Goal: Task Accomplishment & Management: Complete application form

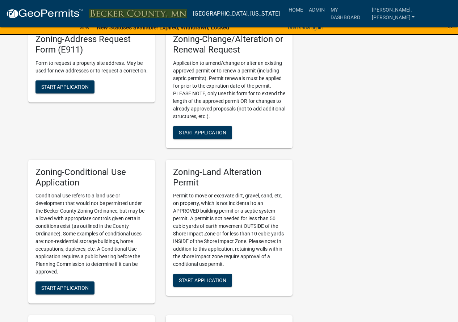
scroll to position [389, 0]
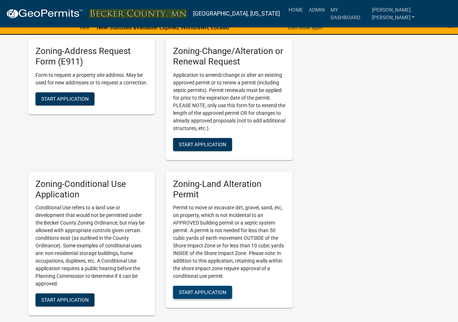
click at [216, 289] on span "Start Application" at bounding box center [202, 292] width 47 height 6
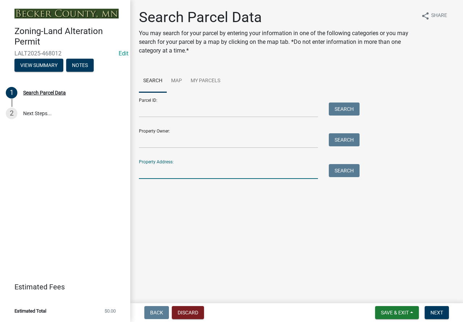
click at [207, 173] on input "Property Address:" at bounding box center [228, 171] width 179 height 15
type input "14583"
click at [333, 172] on button "Search" at bounding box center [344, 170] width 31 height 13
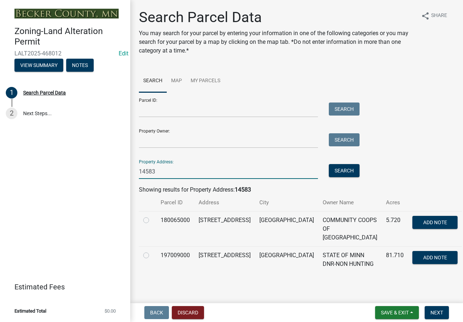
drag, startPoint x: 165, startPoint y: 168, endPoint x: 107, endPoint y: 167, distance: 57.5
click at [107, 167] on div "Zoning-Land Alteration Permit LALT2025-468012 Edit View Summary Notes 1 Search …" at bounding box center [231, 161] width 463 height 322
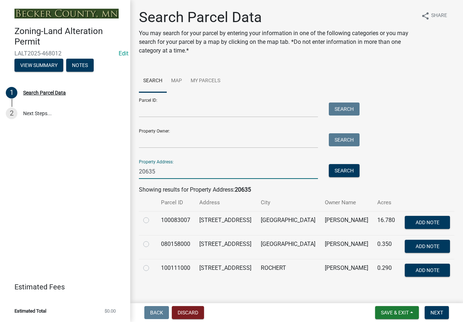
type input "20635"
click at [142, 248] on td at bounding box center [148, 247] width 18 height 24
click at [152, 240] on label at bounding box center [152, 240] width 0 height 0
click at [152, 244] on input "radio" at bounding box center [154, 242] width 5 height 5
radio input "true"
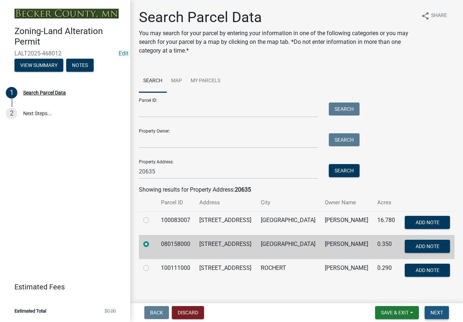
click at [447, 309] on button "Next" at bounding box center [437, 312] width 24 height 13
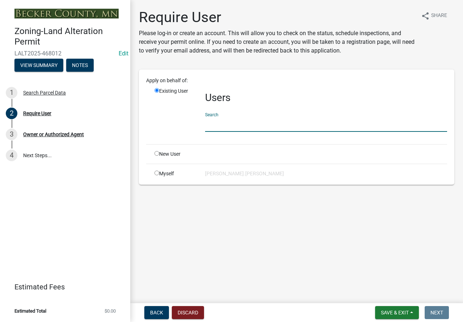
click at [238, 127] on input "text" at bounding box center [326, 124] width 242 height 15
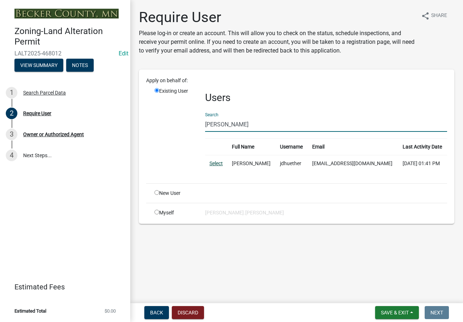
type input "[PERSON_NAME]"
click at [218, 162] on link "Select" at bounding box center [216, 163] width 13 height 6
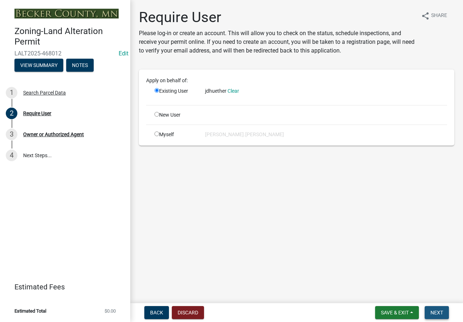
click at [435, 306] on button "Next" at bounding box center [437, 312] width 24 height 13
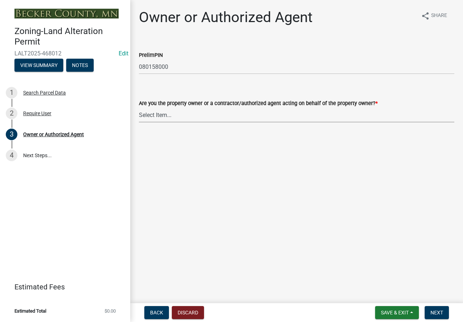
click at [155, 111] on select "Select Item... Property Owner Authorized Agent" at bounding box center [297, 114] width 316 height 15
click at [139, 107] on select "Select Item... Property Owner Authorized Agent" at bounding box center [297, 114] width 316 height 15
select select "7a309aef-9196-40c4-8ed8-2618524942cc"
click at [437, 310] on span "Next" at bounding box center [437, 312] width 13 height 6
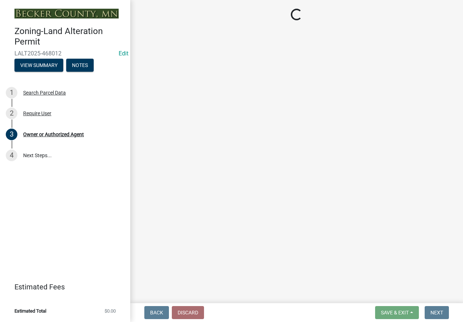
select select "5f41a604-8b91-453d-8de3-98cc9e8acc9b"
select select "1f98c670-5060-4342-b3e9-a36a94991d44"
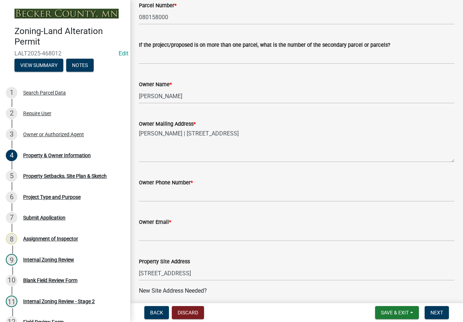
scroll to position [109, 0]
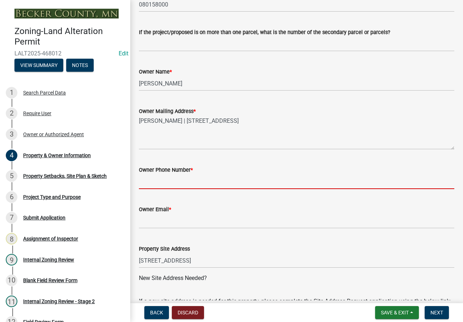
click at [160, 175] on input "Owner Phone Number *" at bounding box center [297, 181] width 316 height 15
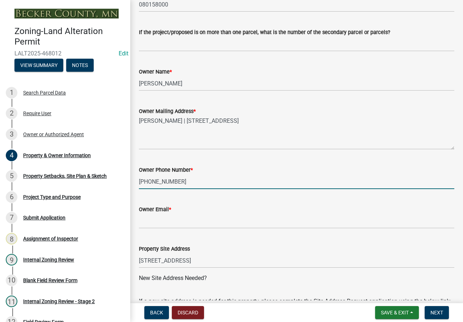
type input "[PHONE_NUMBER]"
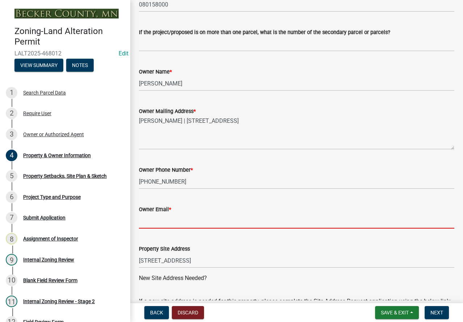
click at [184, 222] on input "Owner Email *" at bounding box center [297, 220] width 316 height 15
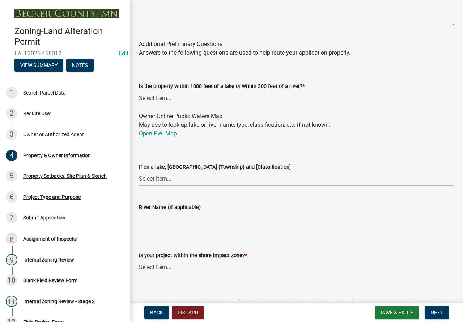
scroll to position [796, 0]
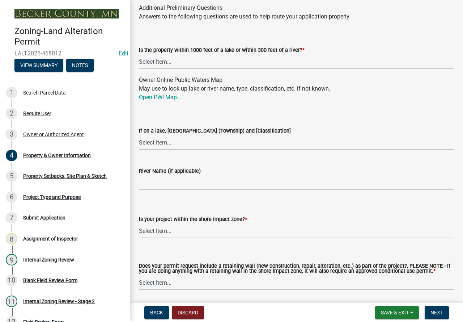
type input "[EMAIL_ADDRESS][PERSON_NAME][DOMAIN_NAME]"
click at [160, 69] on select "Select Item... Yes No" at bounding box center [297, 61] width 316 height 15
click at [139, 63] on select "Select Item... Yes No" at bounding box center [297, 61] width 316 height 15
click at [144, 69] on select "Select Item... Yes No" at bounding box center [297, 61] width 316 height 15
click at [139, 63] on select "Select Item... Yes No" at bounding box center [297, 61] width 316 height 15
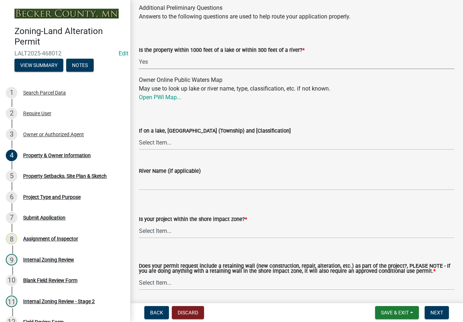
select select "d4d80fd2-4592-4b42-b162-92c6ae87a66c"
click at [165, 101] on link "Open PWI Map..." at bounding box center [160, 97] width 42 height 7
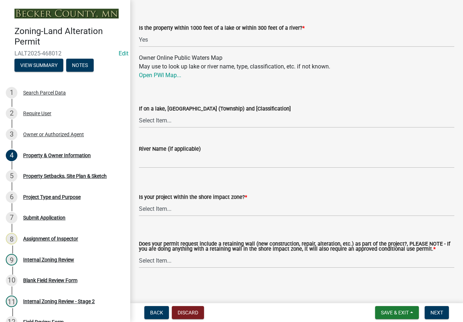
scroll to position [830, 0]
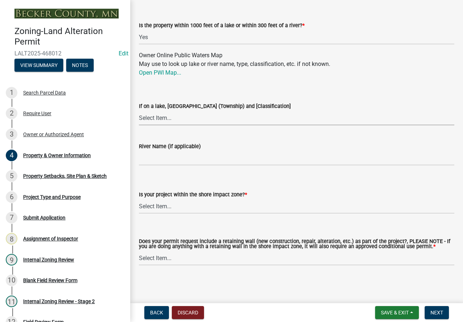
click at [157, 118] on select "Select Item... [GEOGRAPHIC_DATA] is not listed below [GEOGRAPHIC_DATA] ([GEOGRA…" at bounding box center [297, 117] width 316 height 15
click at [356, 103] on div "If on a lake, [GEOGRAPHIC_DATA] (Township) and [Classification]" at bounding box center [297, 106] width 316 height 9
click at [158, 202] on select "Select Item... No: I am outside of the shore impact zone for a lake or river. Y…" at bounding box center [297, 206] width 316 height 15
click at [139, 199] on select "Select Item... No: I am outside of the shore impact zone for a lake or river. Y…" at bounding box center [297, 206] width 316 height 15
select select "549ecfc6-d4d4-4bf0-90f9-058b0a0f393c"
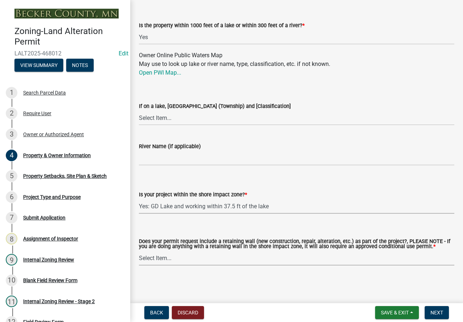
click at [174, 252] on select "Select Item... Yes No" at bounding box center [297, 257] width 316 height 15
click at [139, 250] on select "Select Item... Yes No" at bounding box center [297, 257] width 316 height 15
select select "c1c19f9b-ed98-4a80-b19c-b5d7b660d61e"
click at [435, 308] on button "Next" at bounding box center [437, 312] width 24 height 13
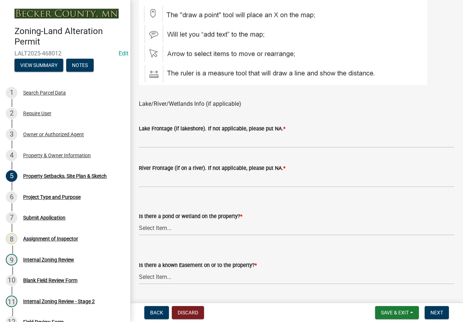
scroll to position [453, 0]
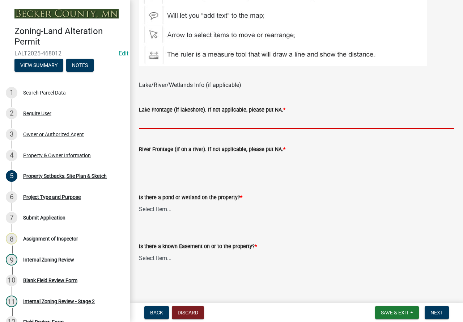
click at [190, 122] on input "Lake Frontage (if lakeshore). If not applicable, please put NA. *" at bounding box center [297, 121] width 316 height 15
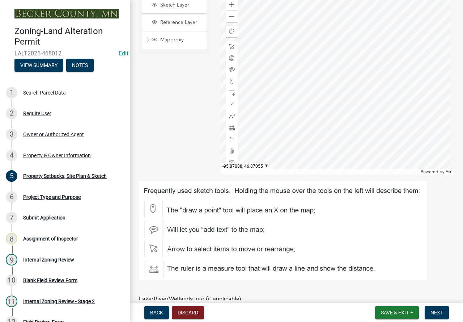
scroll to position [236, 0]
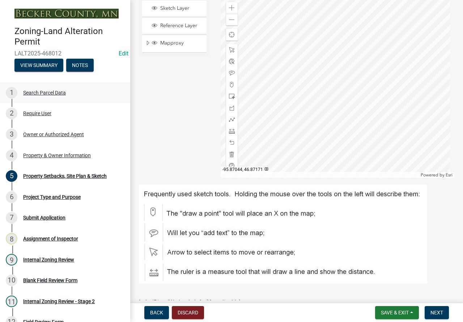
click at [45, 90] on div "Search Parcel Data" at bounding box center [44, 92] width 43 height 5
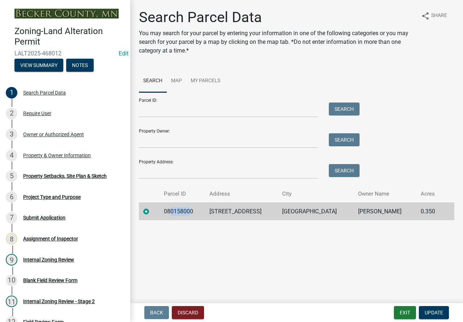
drag, startPoint x: 190, startPoint y: 210, endPoint x: 170, endPoint y: 210, distance: 19.5
click at [170, 210] on td "080158000" at bounding box center [183, 211] width 46 height 18
drag, startPoint x: 194, startPoint y: 208, endPoint x: 160, endPoint y: 212, distance: 34.6
click at [160, 212] on td "080158000" at bounding box center [183, 211] width 46 height 18
copy td "080158000"
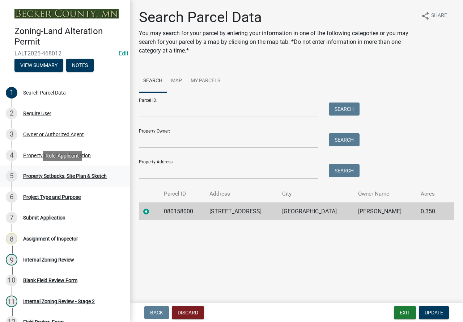
click at [55, 173] on div "Property Setbacks, Site Plan & Sketch" at bounding box center [65, 175] width 84 height 5
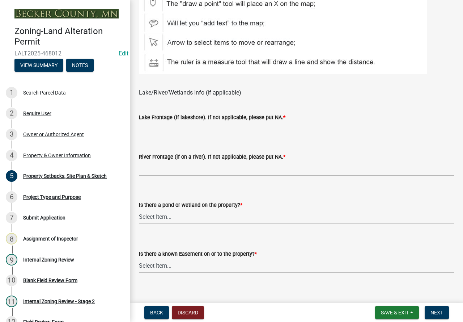
scroll to position [453, 0]
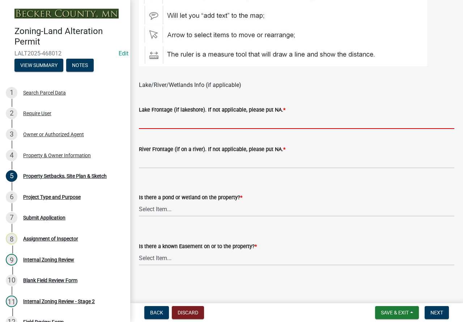
click at [158, 119] on input "Lake Frontage (if lakeshore). If not applicable, please put NA. *" at bounding box center [297, 121] width 316 height 15
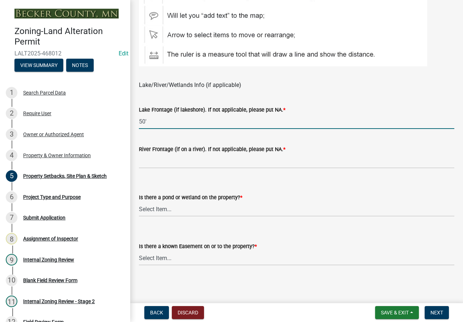
type input "50'"
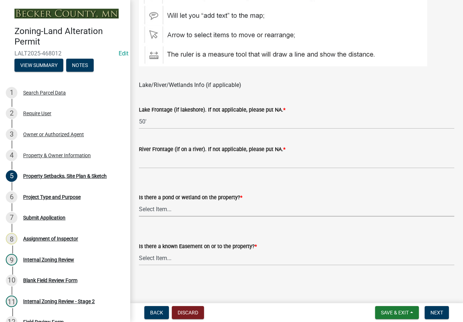
click at [157, 210] on select "Select Item... Yes No" at bounding box center [297, 209] width 316 height 15
click at [139, 202] on select "Select Item... Yes No" at bounding box center [297, 209] width 316 height 15
select select "023fca83-4df2-42b9-94ed-3498437255e1"
click at [150, 257] on select "Select Item... Yes No" at bounding box center [297, 257] width 316 height 15
click at [161, 254] on select "Select Item... Yes No" at bounding box center [297, 257] width 316 height 15
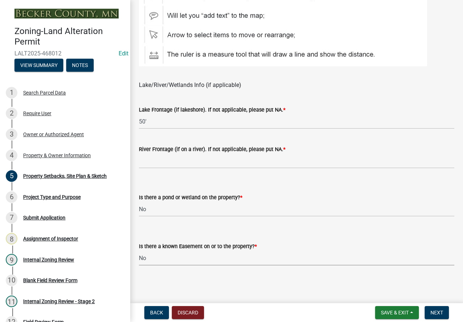
click at [139, 250] on select "Select Item... Yes No" at bounding box center [297, 257] width 316 height 15
select select "84ece663-5328-4739-b2f5-2b1393f0600c"
click at [441, 312] on span "Next" at bounding box center [437, 312] width 13 height 6
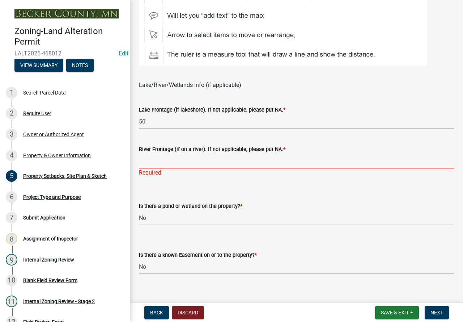
click at [165, 163] on input "River Frontage (if on a river). If not applicable, please put NA. *" at bounding box center [297, 160] width 316 height 15
type input "N/A"
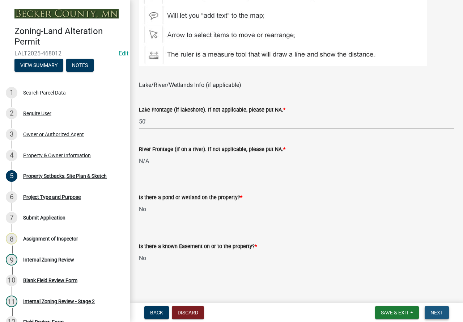
click at [442, 309] on span "Next" at bounding box center [437, 312] width 13 height 6
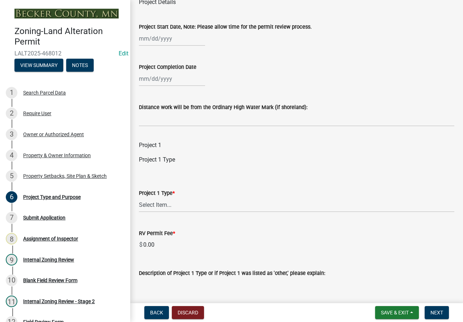
scroll to position [326, 0]
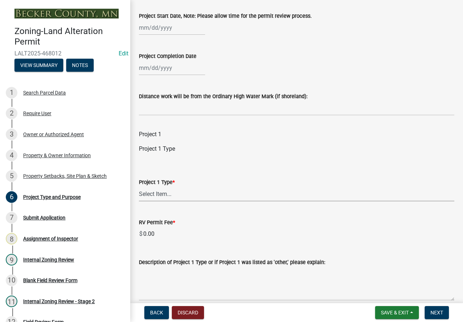
click at [156, 201] on select "Select Item... Beach Sand Blanket (installation, repair, or replacement) Fill O…" at bounding box center [297, 193] width 316 height 15
click at [139, 195] on select "Select Item... Beach Sand Blanket (installation, repair, or replacement) Fill O…" at bounding box center [297, 193] width 316 height 15
select select "b4264a6f-2953-43c7-8ea4-b1fbf8df3fde"
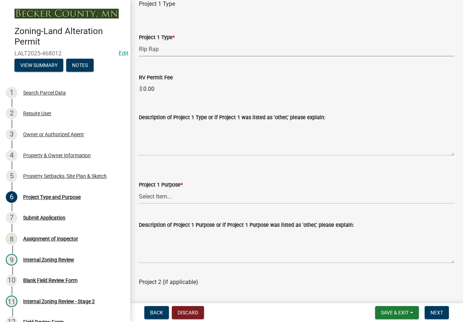
scroll to position [507, 0]
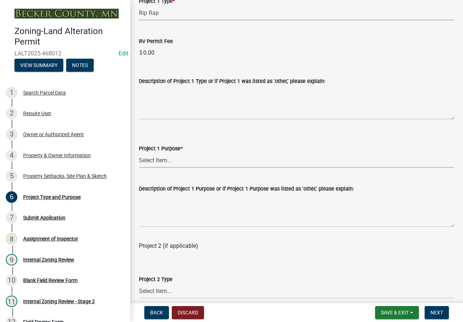
click at [153, 168] on select "Select Item... Beach Sand Blanket Clear Land Driveway or Road Elevate Building …" at bounding box center [297, 160] width 316 height 15
click at [139, 161] on select "Select Item... Beach Sand Blanket Clear Land Driveway or Road Elevate Building …" at bounding box center [297, 160] width 316 height 15
select select "3a854355-afb0-4d06-8940-354536b01f5c"
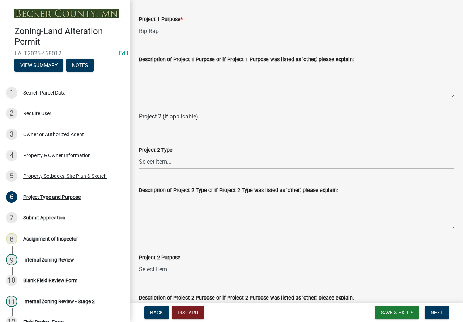
scroll to position [651, 0]
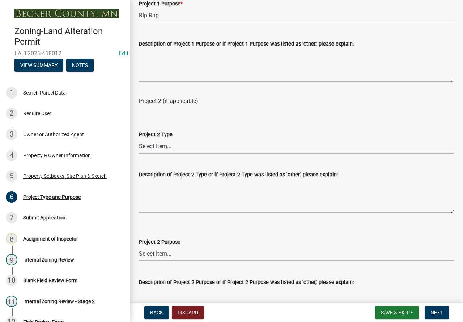
click at [158, 153] on select "Select Item... Beach Sand Blanket (installation, repair, or replacement) Fill O…" at bounding box center [297, 146] width 316 height 15
click at [139, 147] on select "Select Item... Beach Sand Blanket (installation, repair, or replacement) Fill O…" at bounding box center [297, 146] width 316 height 15
select select "f3863baf-8324-4a0e-ad13-0e1c06800fa2"
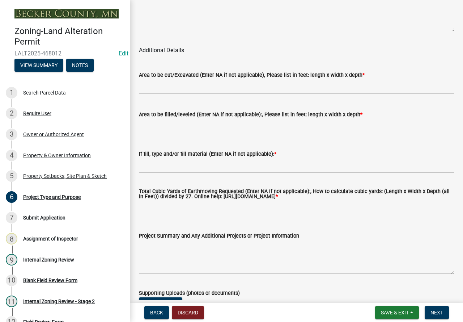
scroll to position [941, 0]
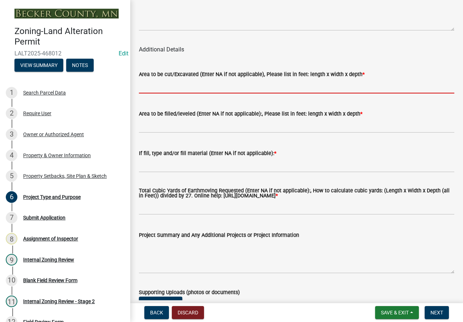
drag, startPoint x: 169, startPoint y: 92, endPoint x: 211, endPoint y: 99, distance: 42.7
click at [168, 93] on input "Area to be cut/Excavated (Enter NA if not applicable), Please list in feet: len…" at bounding box center [297, 86] width 316 height 15
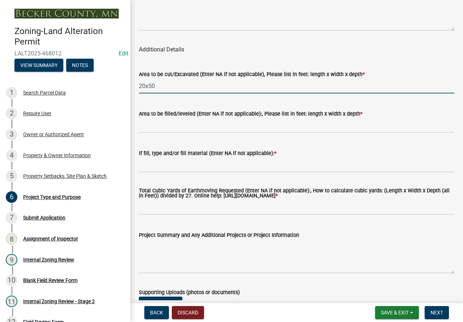
type input "20x50"
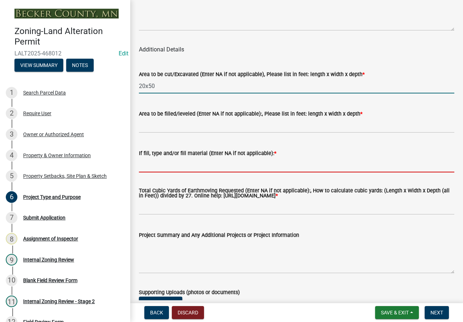
click at [174, 171] on input "If fill, type and/or fill material (Enter NA if not applicable): *" at bounding box center [297, 164] width 316 height 15
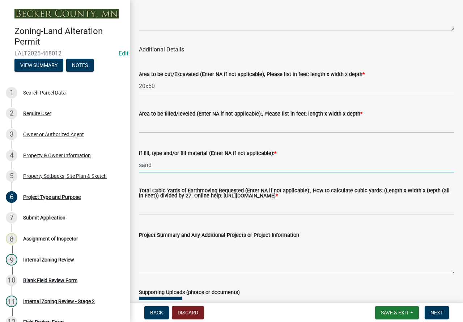
type input "sand"
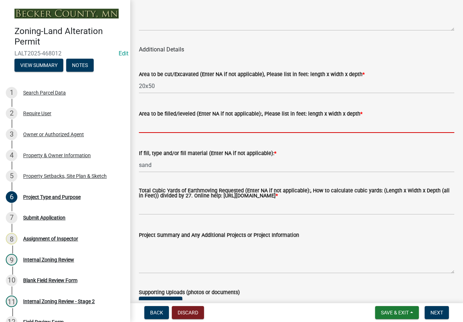
drag, startPoint x: 193, startPoint y: 138, endPoint x: 187, endPoint y: 139, distance: 6.0
click at [190, 133] on input "Area to be filled/leveled (Enter NA if not applicable):, Please list in feet: l…" at bounding box center [297, 125] width 316 height 15
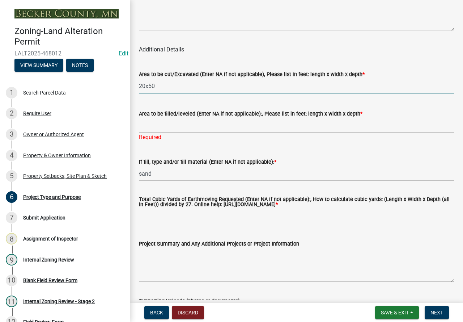
drag, startPoint x: 147, startPoint y: 95, endPoint x: 166, endPoint y: 94, distance: 18.8
click at [166, 93] on input "20x50" at bounding box center [297, 86] width 316 height 15
type input "20x15"
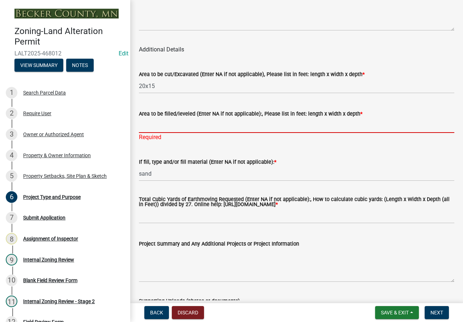
drag, startPoint x: 210, startPoint y: 134, endPoint x: 202, endPoint y: 136, distance: 8.4
click at [208, 133] on input "Area to be filled/leveled (Enter NA if not applicable):, Please list in feet: l…" at bounding box center [297, 125] width 316 height 15
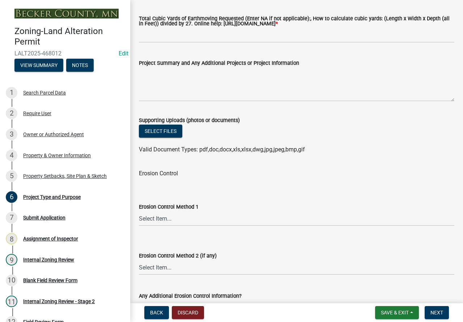
scroll to position [1122, 0]
type input "20x50"
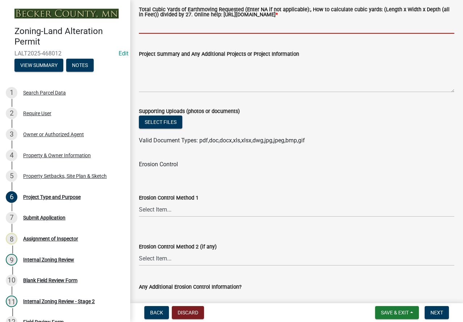
scroll to position [1113, 0]
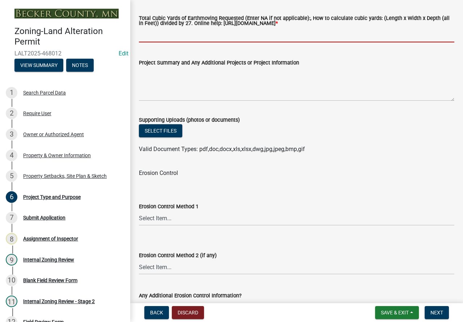
click at [186, 42] on input "Total Cubic Yards of Earthmoving Requested (Enter NA if not applicable):, How t…" at bounding box center [297, 35] width 316 height 15
type input "less 50 yards"
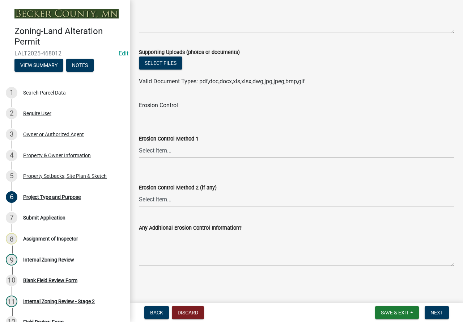
scroll to position [1190, 0]
click at [156, 151] on select "Select Item... Sod Seed Only Mulch Only Stake-Sod Seed & Mulch Other (Please sp…" at bounding box center [297, 150] width 316 height 15
click at [139, 143] on select "Select Item... Sod Seed Only Mulch Only Stake-Sod Seed & Mulch Other (Please sp…" at bounding box center [297, 150] width 316 height 15
select select "0f4af7c1-f601-4ba5-bc0f-6141649bfec2"
click at [166, 201] on select "Select Item... No Additional Methods Sod Seed Only Mulch Only Stake-Sod Seed & …" at bounding box center [297, 199] width 316 height 15
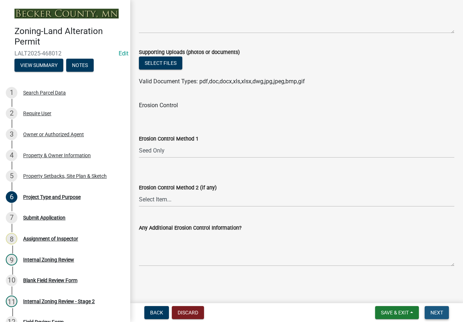
click at [443, 308] on button "Next" at bounding box center [437, 312] width 24 height 13
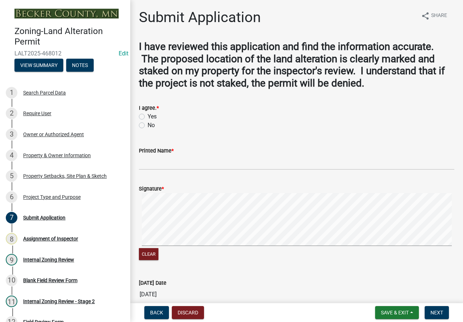
click at [139, 117] on div "I agree. * Yes No" at bounding box center [297, 112] width 326 height 35
click at [148, 117] on label "Yes" at bounding box center [152, 116] width 9 height 9
click at [148, 117] on input "Yes" at bounding box center [150, 114] width 5 height 5
radio input "true"
click at [168, 164] on input "Printed Name *" at bounding box center [297, 162] width 316 height 15
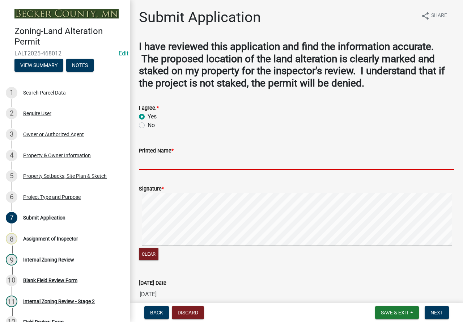
click at [162, 161] on input "Printed Name *" at bounding box center [297, 162] width 316 height 15
click at [172, 162] on input "Printed Name *" at bounding box center [297, 162] width 316 height 15
click at [148, 162] on input "[PERSON_NAME]" at bounding box center [297, 162] width 316 height 15
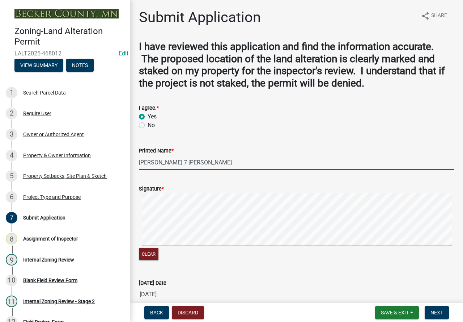
drag, startPoint x: 153, startPoint y: 161, endPoint x: 149, endPoint y: 162, distance: 4.4
click at [149, 162] on input "[PERSON_NAME] 7 [PERSON_NAME]" at bounding box center [297, 162] width 316 height 15
click at [148, 161] on input "[PERSON_NAME] [PERSON_NAME]" at bounding box center [297, 162] width 316 height 15
type input "[PERSON_NAME] & [PERSON_NAME]"
drag, startPoint x: 219, startPoint y: 192, endPoint x: 223, endPoint y: 275, distance: 83.0
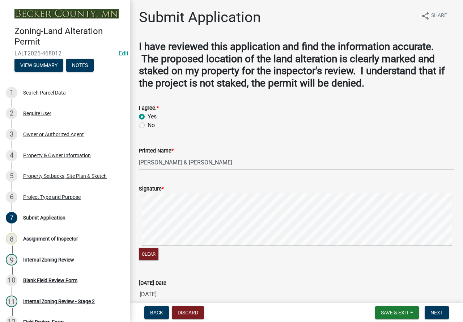
click at [223, 276] on wm-data-entity-input-list "I have reviewed this application and find the information accurate. The propose…" at bounding box center [297, 200] width 316 height 318
click at [432, 308] on button "Next" at bounding box center [437, 312] width 24 height 13
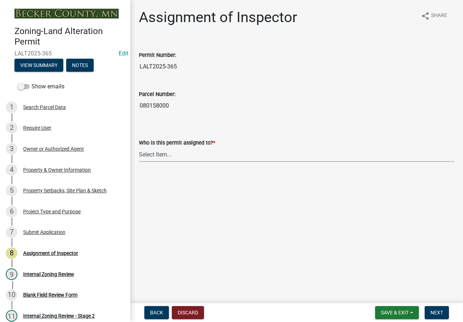
click at [156, 154] on select "Select Item... [PERSON_NAME] [PERSON_NAME] [PERSON_NAME] [PERSON_NAME] [PERSON_…" at bounding box center [297, 154] width 316 height 15
click at [139, 147] on select "Select Item... [PERSON_NAME] [PERSON_NAME] [PERSON_NAME] [PERSON_NAME] [PERSON_…" at bounding box center [297, 154] width 316 height 15
select select "ebd8400e-d8d5-49f8-911f-e671eb76408a"
click at [441, 312] on span "Next" at bounding box center [437, 312] width 13 height 6
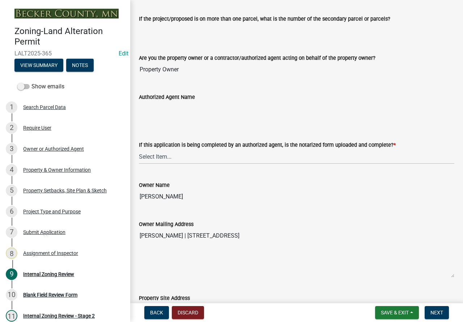
scroll to position [109, 0]
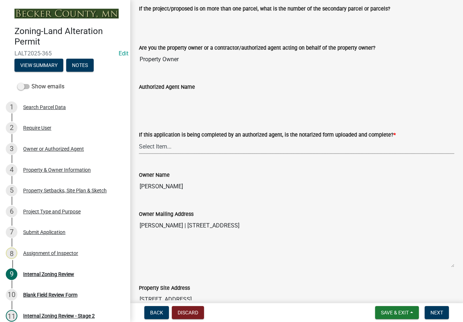
click at [165, 142] on select "Select Item... Yes No N/A" at bounding box center [297, 146] width 316 height 15
click at [139, 139] on select "Select Item... Yes No N/A" at bounding box center [297, 146] width 316 height 15
select select "6ffd7da5-69ef-4be0-b4a7-d413baace353"
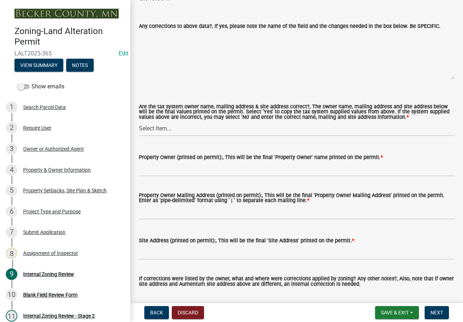
scroll to position [688, 0]
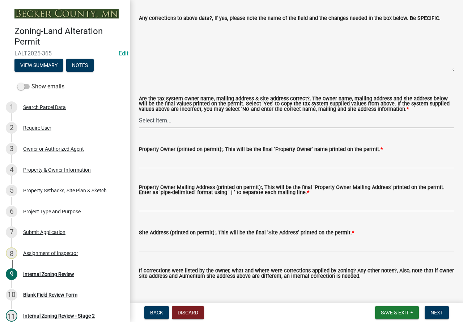
click at [157, 119] on select "Select Item... Yes No" at bounding box center [297, 120] width 316 height 15
click at [139, 113] on select "Select Item... Yes No" at bounding box center [297, 120] width 316 height 15
select select "6148013f-864b-4451-a841-96f115ea18ae"
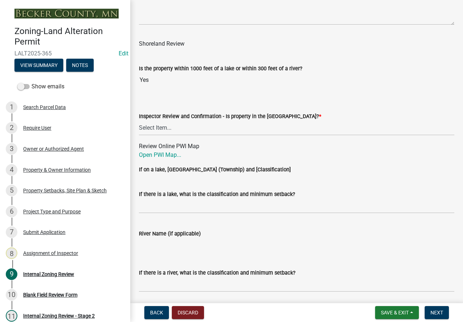
scroll to position [977, 0]
click at [151, 128] on select "Select Item... Within [GEOGRAPHIC_DATA] (SD) Not in [GEOGRAPHIC_DATA] (NOTSL)" at bounding box center [297, 127] width 316 height 15
click at [139, 121] on select "Select Item... Within [GEOGRAPHIC_DATA] (SD) Not in [GEOGRAPHIC_DATA] (NOTSL)" at bounding box center [297, 127] width 316 height 15
select select "697dcaac-08ce-4c28-8d67-f136d2186ab9"
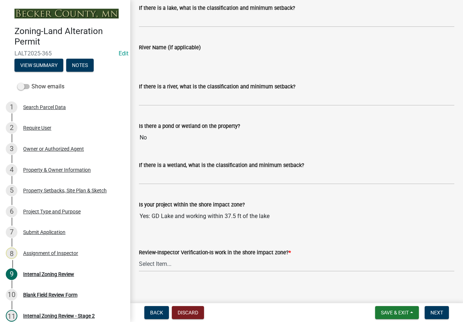
scroll to position [1170, 0]
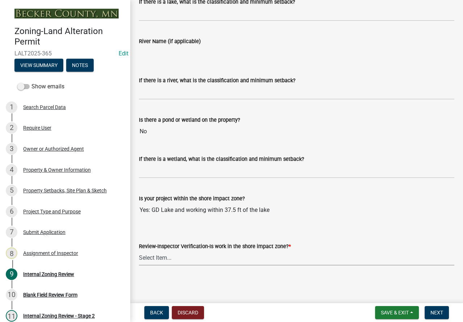
click at [164, 254] on select "Select Item... Yes No" at bounding box center [297, 257] width 316 height 15
click at [139, 250] on select "Select Item... Yes No" at bounding box center [297, 257] width 316 height 15
select select "7d2f064f-58ee-473c-8960-285fa782761a"
click at [436, 308] on button "Next" at bounding box center [437, 312] width 24 height 13
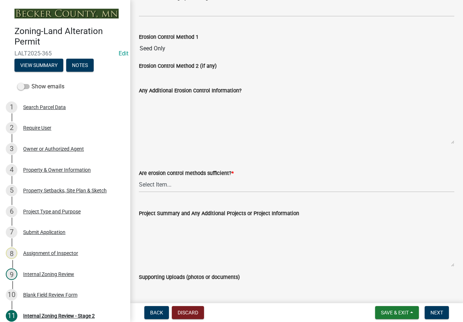
scroll to position [1375, 0]
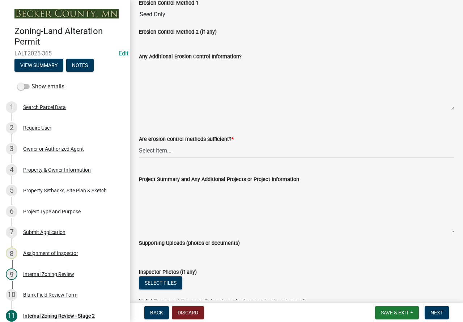
click at [151, 153] on select "Select Item... Yes No (if no, please state additional requirements below)" at bounding box center [297, 150] width 316 height 15
click at [139, 144] on select "Select Item... Yes No (if no, please state additional requirements below)" at bounding box center [297, 150] width 316 height 15
select select "d6c7d689-2a59-4338-9af6-06b0740d40b6"
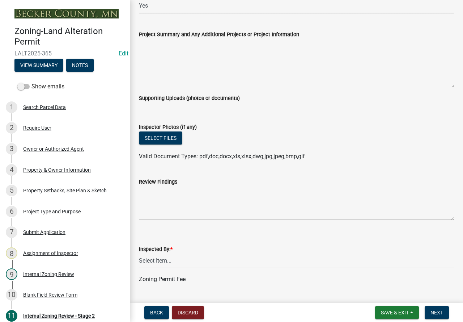
scroll to position [1592, 0]
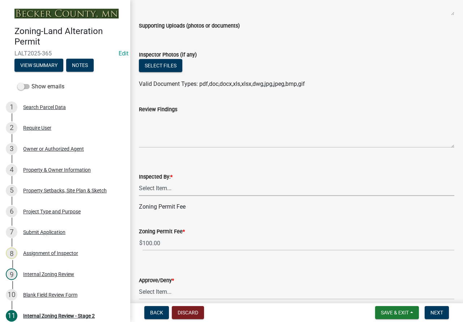
click at [144, 187] on select "Select Item... [PERSON_NAME] [PERSON_NAME] [PERSON_NAME] [PERSON_NAME] [PERSON_…" at bounding box center [297, 188] width 316 height 15
click at [139, 181] on select "Select Item... [PERSON_NAME] [PERSON_NAME] [PERSON_NAME] [PERSON_NAME] [PERSON_…" at bounding box center [297, 188] width 316 height 15
select select "ebd8400e-d8d5-49f8-911f-e671eb76408a"
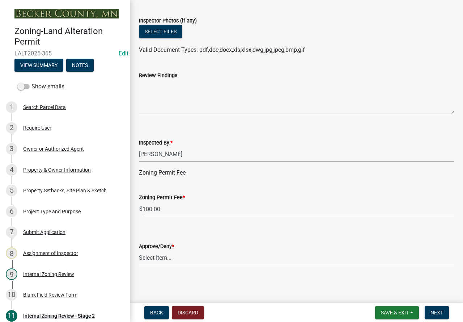
scroll to position [1627, 0]
click at [147, 254] on select "Select Item... Approve Deny" at bounding box center [297, 257] width 316 height 15
click at [139, 250] on select "Select Item... Approve Deny" at bounding box center [297, 257] width 316 height 15
select select "065da37d-bbc4-4106-9363-f58d230017e3"
click at [434, 308] on button "Next" at bounding box center [437, 312] width 24 height 13
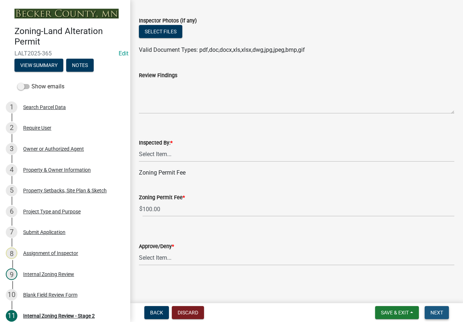
scroll to position [0, 0]
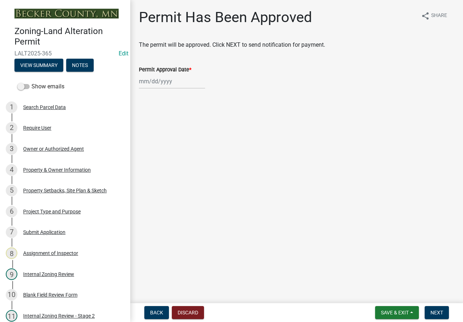
select select "8"
select select "2025"
click at [158, 80] on div "[PERSON_NAME] Feb Mar Apr [PERSON_NAME][DATE] Oct Nov [DATE] 1526 1527 1528 152…" at bounding box center [172, 81] width 66 height 15
click at [190, 152] on div "22" at bounding box center [193, 155] width 12 height 12
type input "[DATE]"
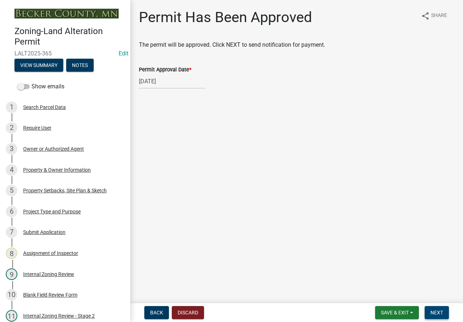
click at [438, 310] on span "Next" at bounding box center [437, 312] width 13 height 6
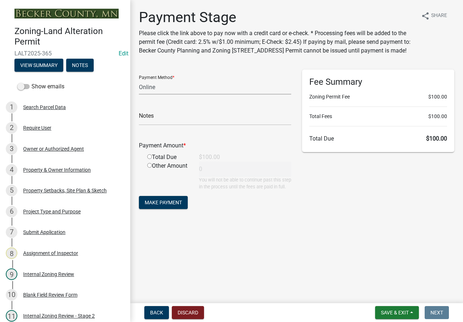
click at [154, 94] on select "Credit Card POS Check Cash Online" at bounding box center [215, 87] width 152 height 15
select select "1: 0"
click at [139, 88] on select "Credit Card POS Check Cash Online" at bounding box center [215, 87] width 152 height 15
click at [175, 125] on input "text" at bounding box center [215, 117] width 152 height 15
click at [55, 102] on div "1 Search Parcel Data" at bounding box center [62, 107] width 113 height 12
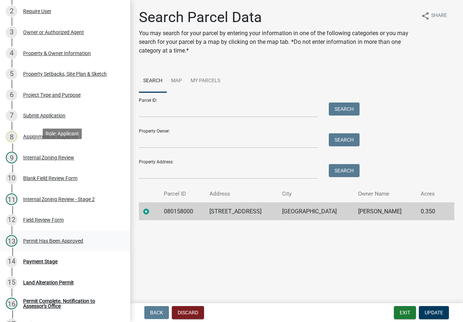
scroll to position [145, 0]
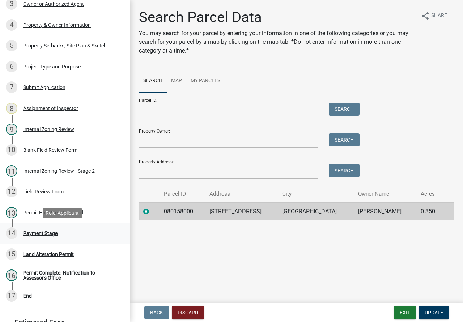
click at [51, 232] on div "Payment Stage" at bounding box center [40, 233] width 34 height 5
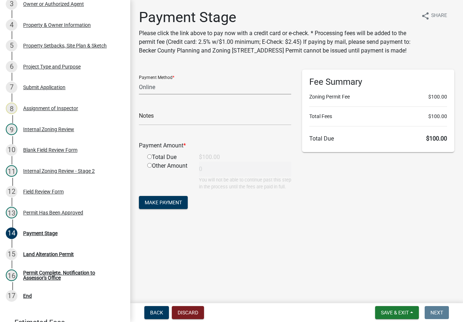
click at [156, 93] on select "Credit Card POS Check Cash Online" at bounding box center [215, 87] width 152 height 15
select select "1: 0"
click at [139, 88] on select "Credit Card POS Check Cash Online" at bounding box center [215, 87] width 152 height 15
drag, startPoint x: 183, startPoint y: 135, endPoint x: 177, endPoint y: 120, distance: 16.1
click at [181, 130] on form "Payment Method * Credit Card POS Check Cash Online Check # Payment Amount * Tot…" at bounding box center [215, 139] width 152 height 141
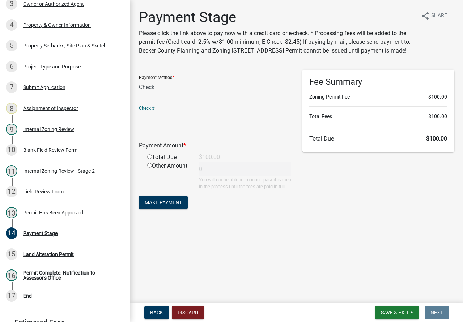
click at [177, 119] on input "text" at bounding box center [215, 117] width 152 height 15
type input "3790"
click at [151, 159] on input "radio" at bounding box center [149, 156] width 5 height 5
radio input "true"
type input "100"
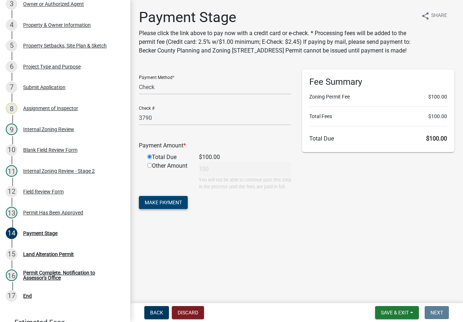
click at [162, 205] on span "Make Payment" at bounding box center [163, 202] width 37 height 6
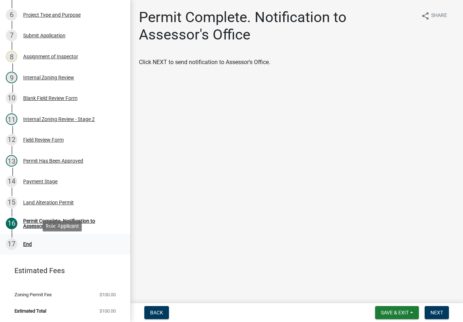
scroll to position [160, 0]
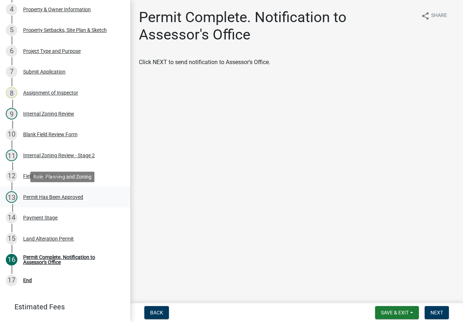
click at [50, 195] on div "Permit Has Been Approved" at bounding box center [53, 196] width 60 height 5
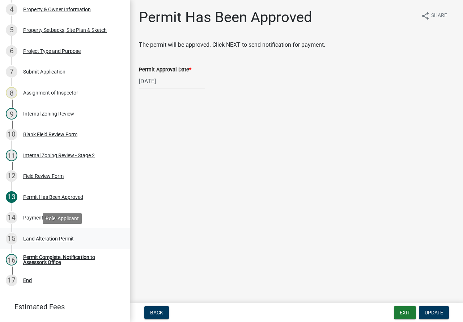
click at [58, 235] on div "15 Land Alteration Permit" at bounding box center [62, 239] width 113 height 12
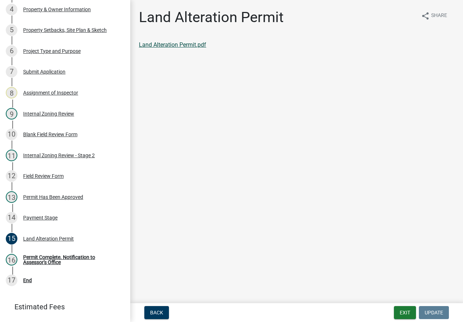
click at [158, 46] on link "Land Alteration Permit.pdf" at bounding box center [172, 44] width 67 height 7
